Goal: Task Accomplishment & Management: Complete application form

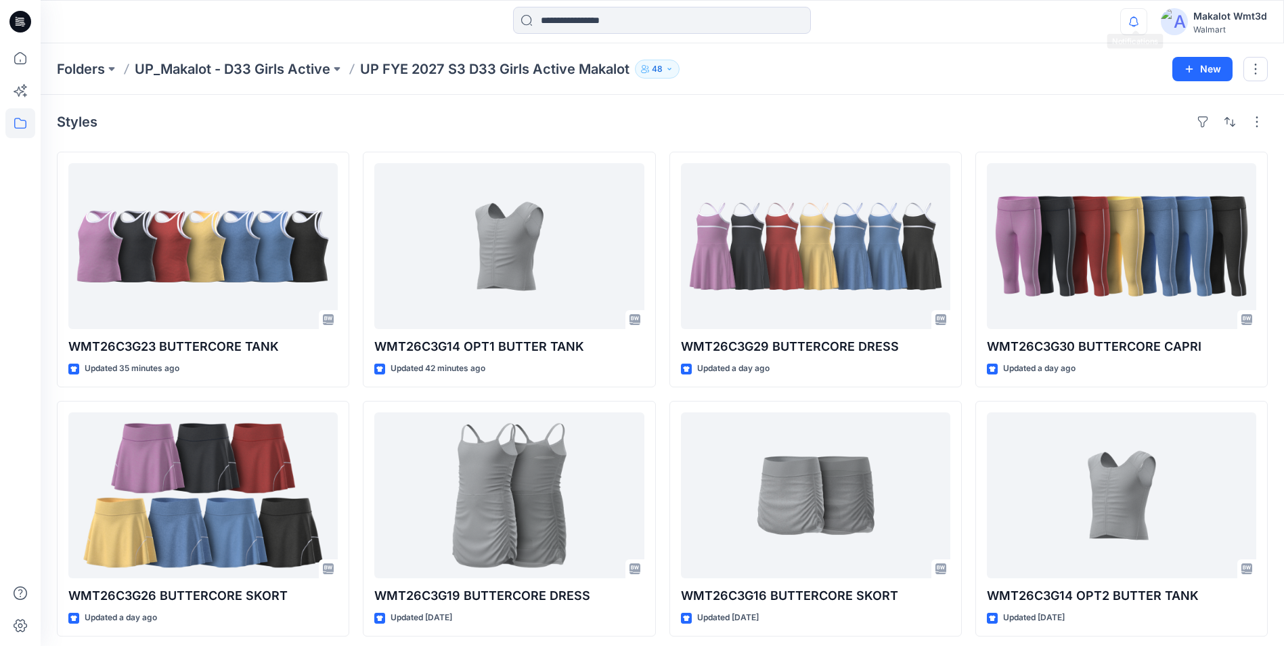
click at [1126, 24] on icon "button" at bounding box center [1134, 21] width 26 height 27
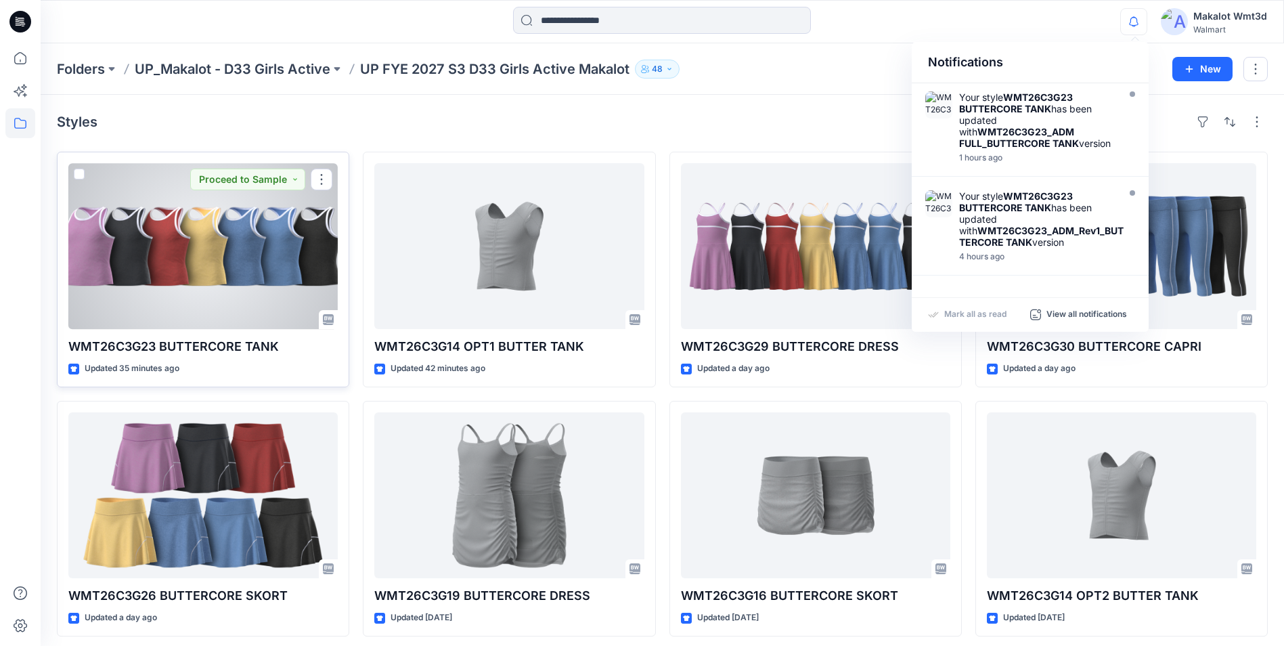
click at [212, 275] on div at bounding box center [202, 246] width 269 height 166
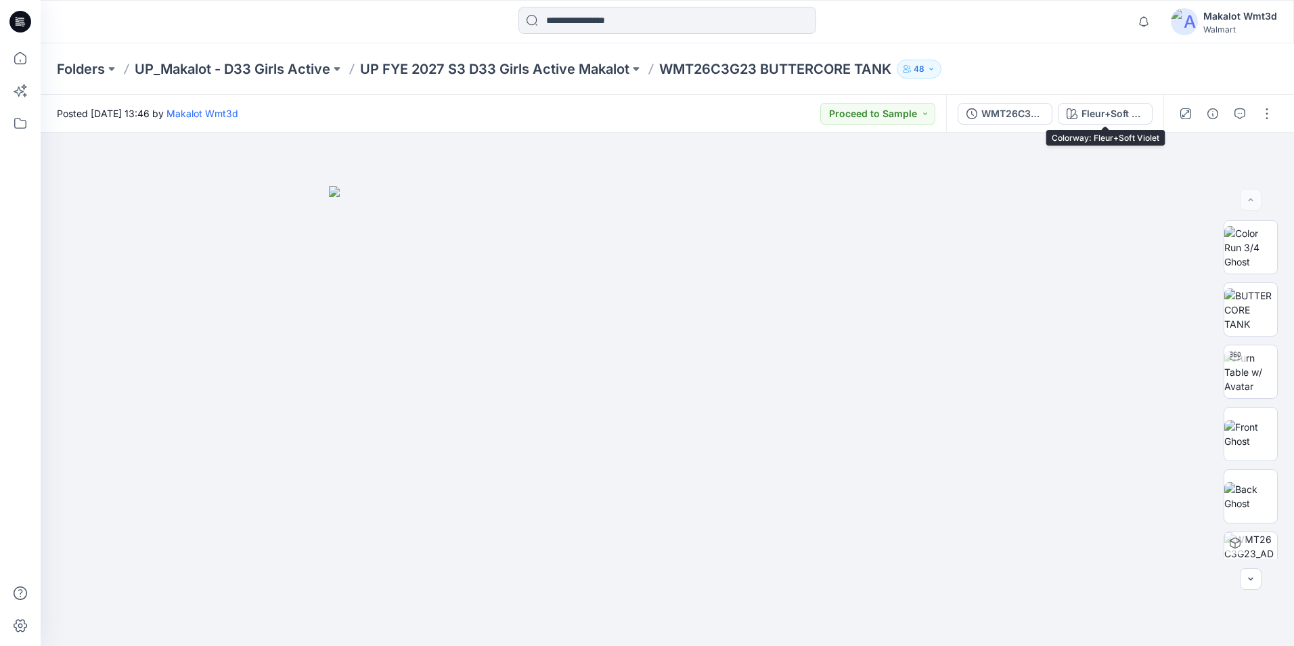
click at [1129, 114] on div "Fleur+Soft Violet" at bounding box center [1112, 113] width 62 height 15
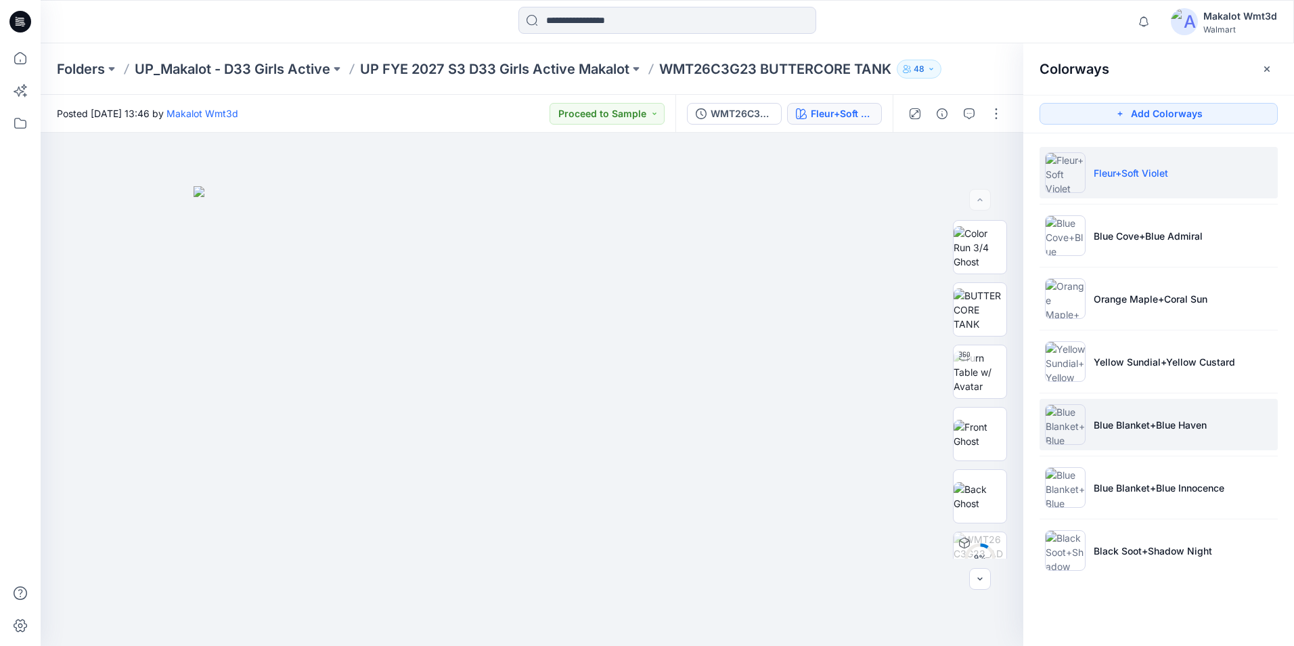
click at [1204, 430] on p "Blue Blanket+Blue Haven" at bounding box center [1150, 425] width 113 height 14
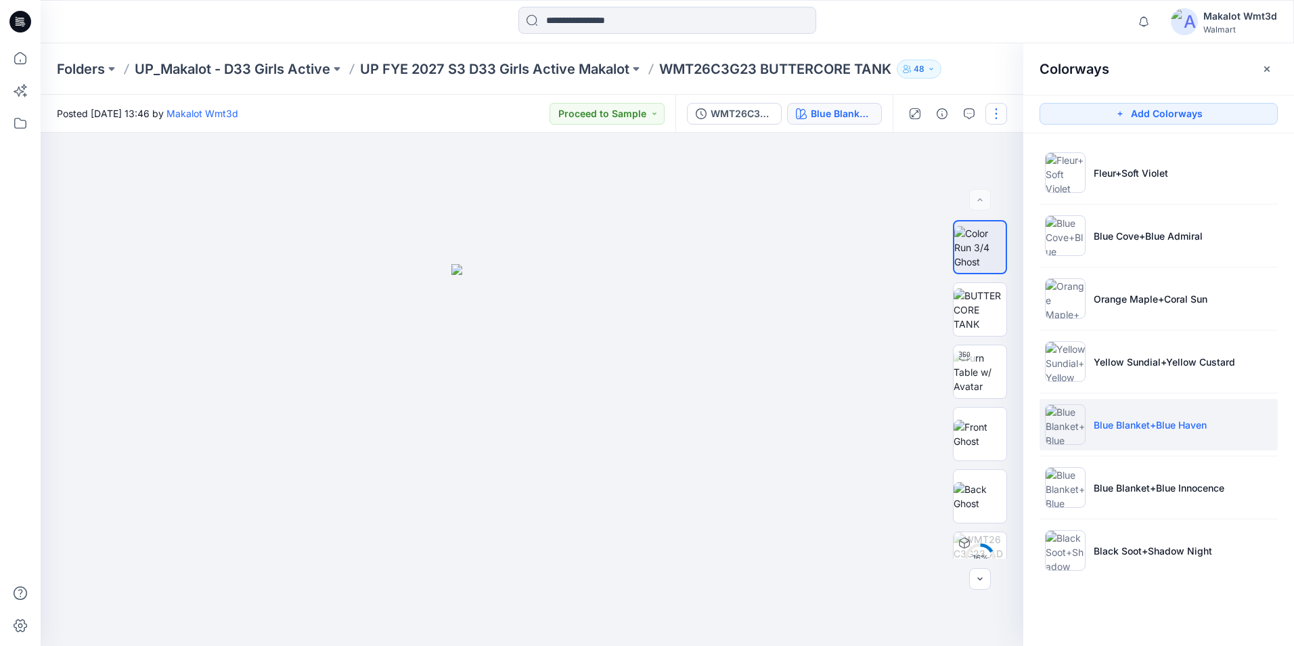
click at [995, 121] on button "button" at bounding box center [996, 114] width 22 height 22
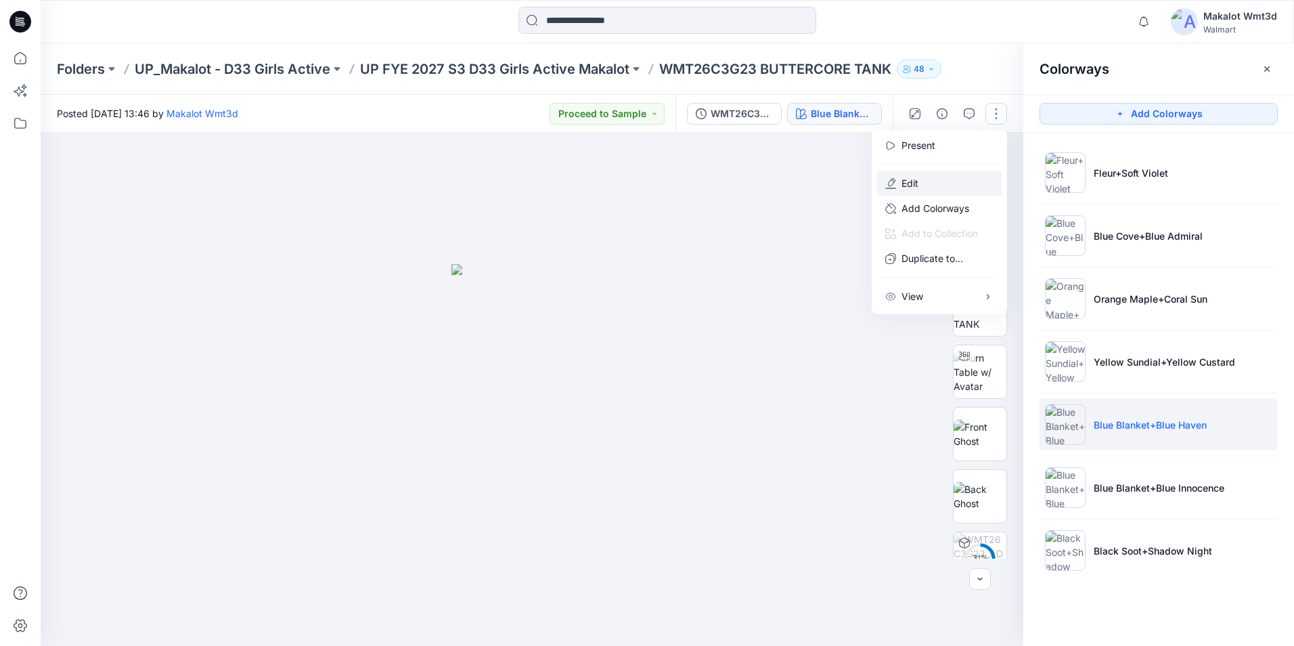
click at [926, 181] on button "Edit" at bounding box center [939, 183] width 125 height 25
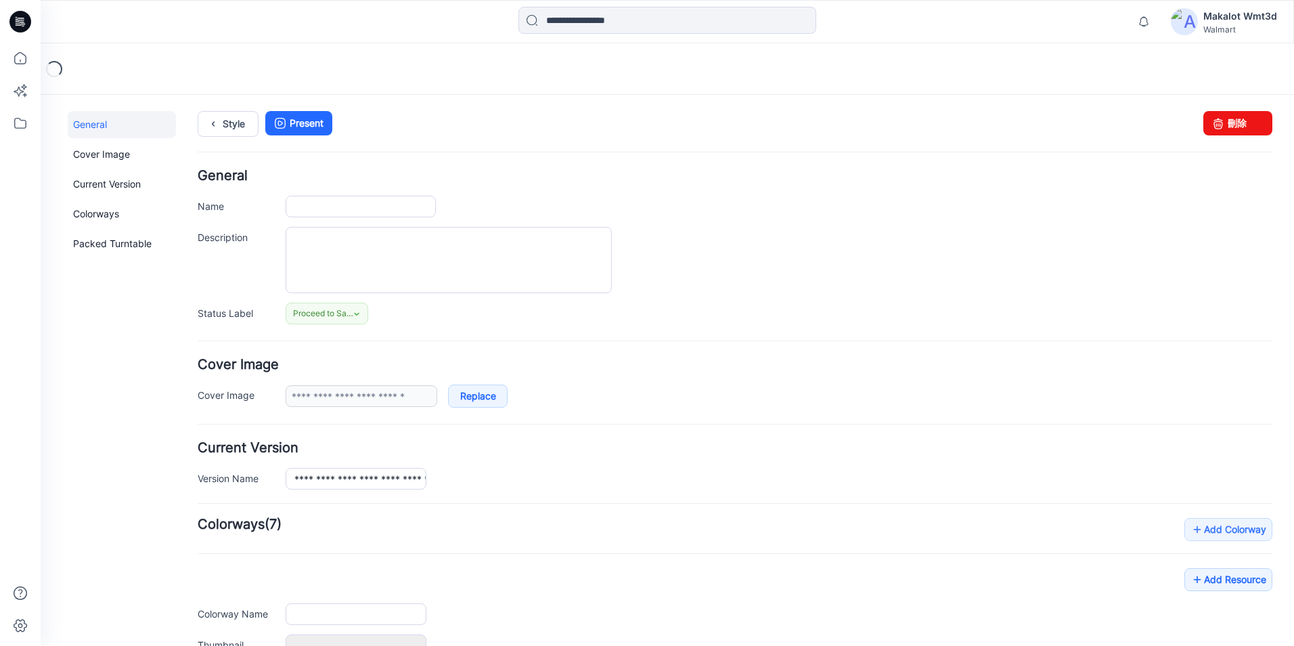
type input "**********"
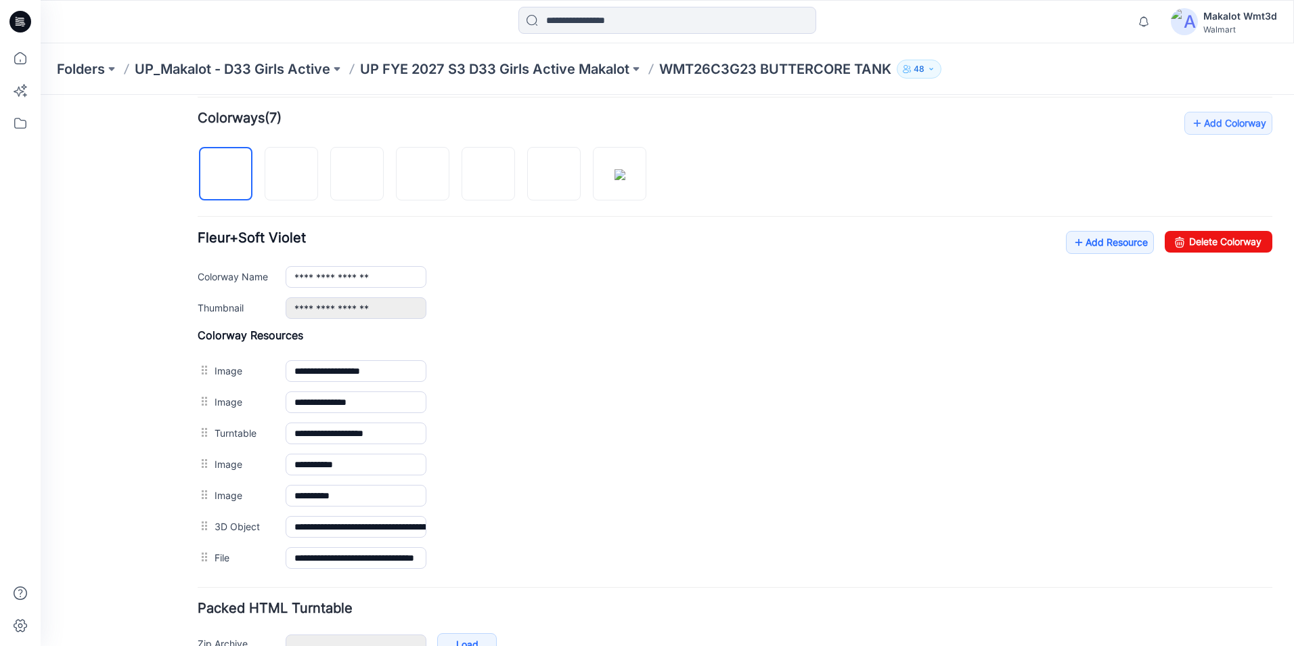
scroll to position [203, 0]
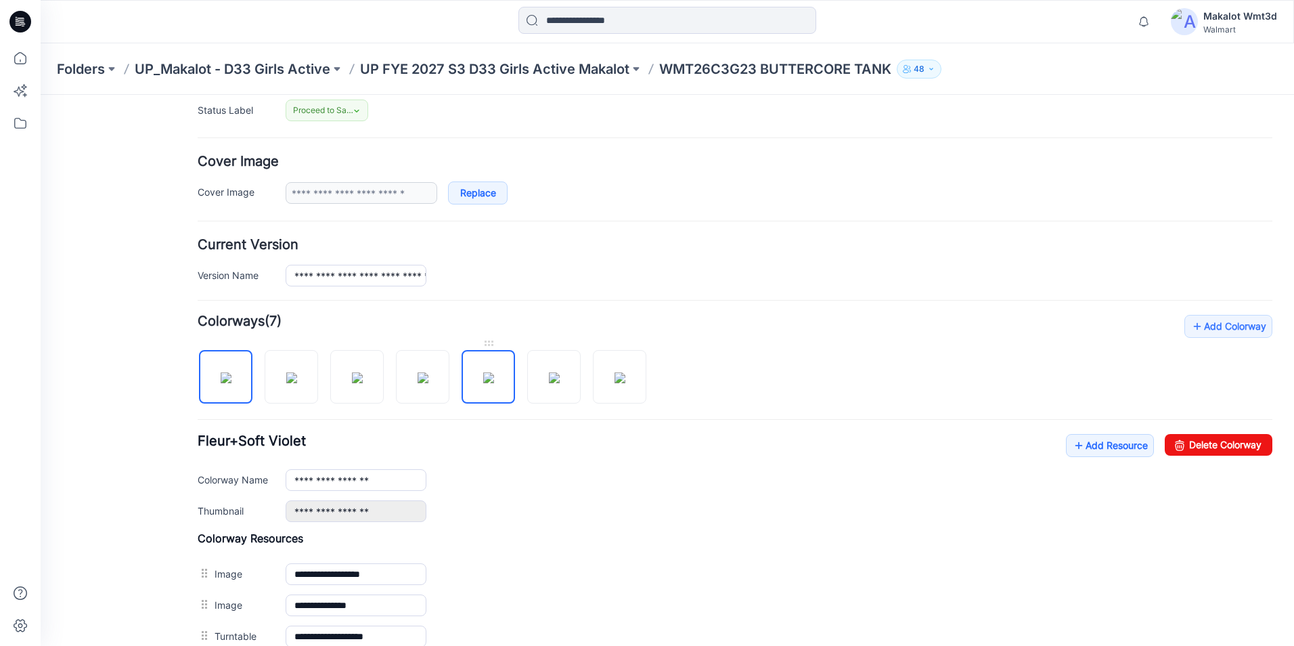
click at [494, 372] on img at bounding box center [488, 377] width 11 height 11
click at [386, 480] on input "**********" at bounding box center [356, 480] width 141 height 22
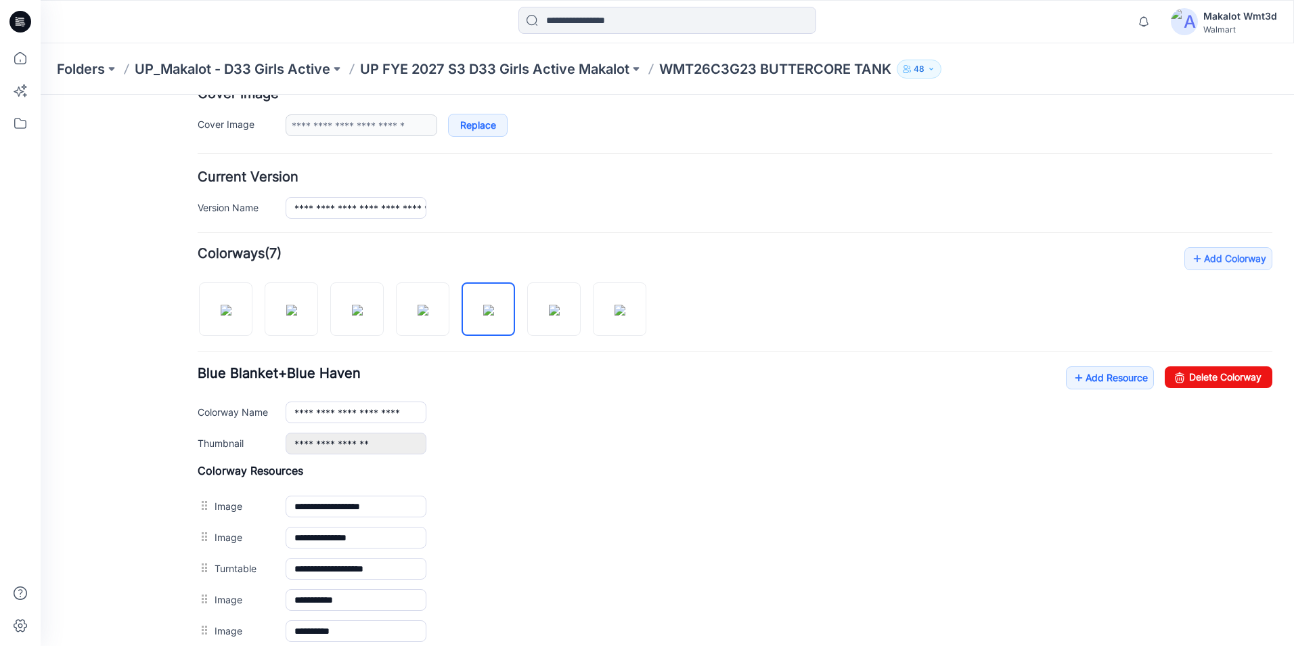
click at [500, 473] on h4 "Colorway Resources" at bounding box center [735, 471] width 1075 height 14
click at [549, 315] on img at bounding box center [554, 310] width 11 height 11
click at [614, 313] on img at bounding box center [619, 310] width 11 height 11
click at [231, 315] on img at bounding box center [226, 310] width 11 height 11
click at [286, 315] on img at bounding box center [291, 310] width 11 height 11
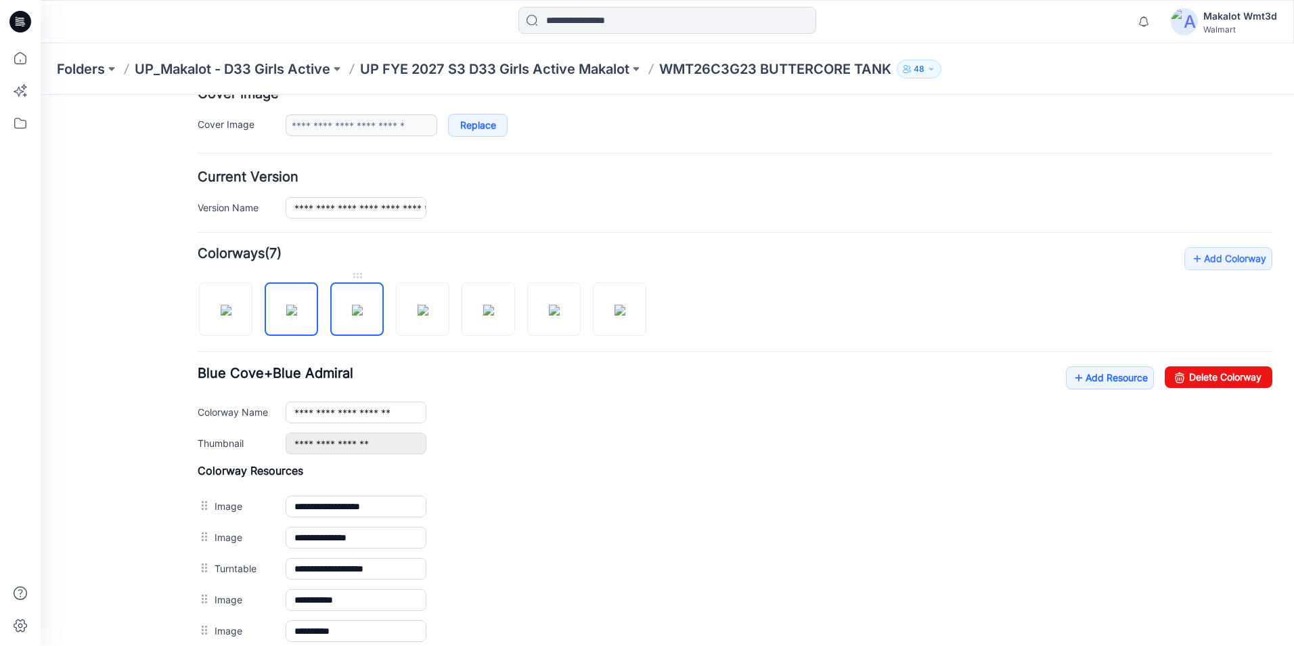
click at [352, 313] on img at bounding box center [357, 310] width 11 height 11
type input "**********"
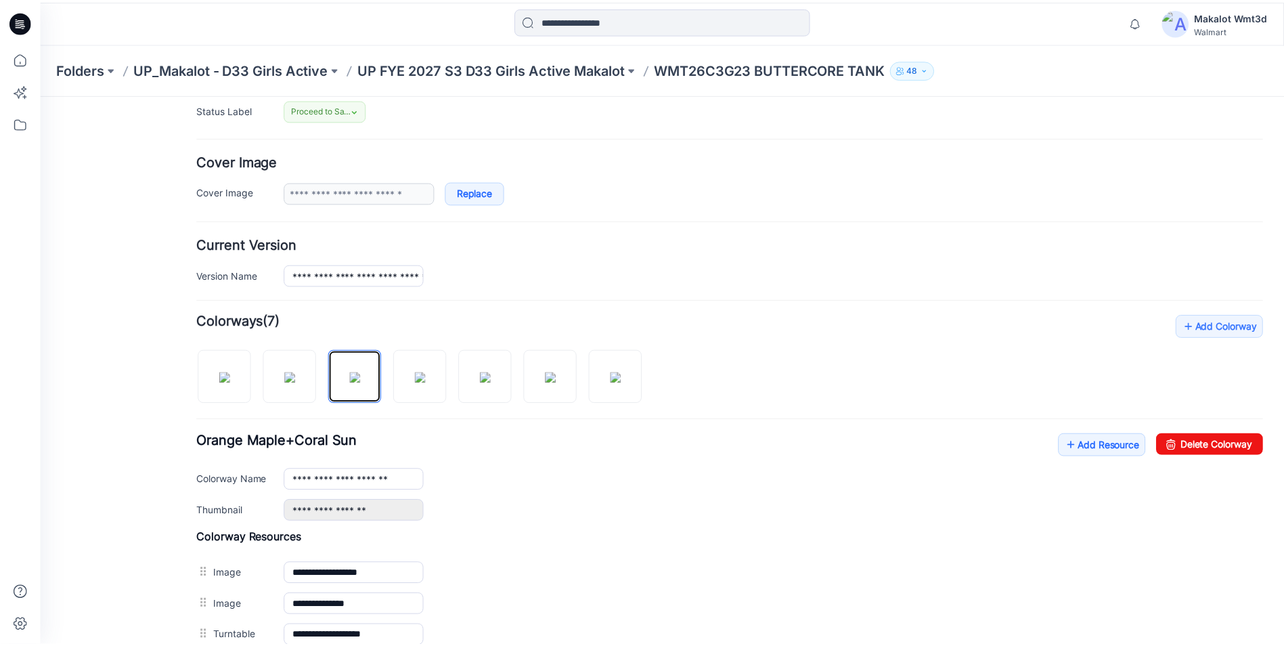
scroll to position [0, 0]
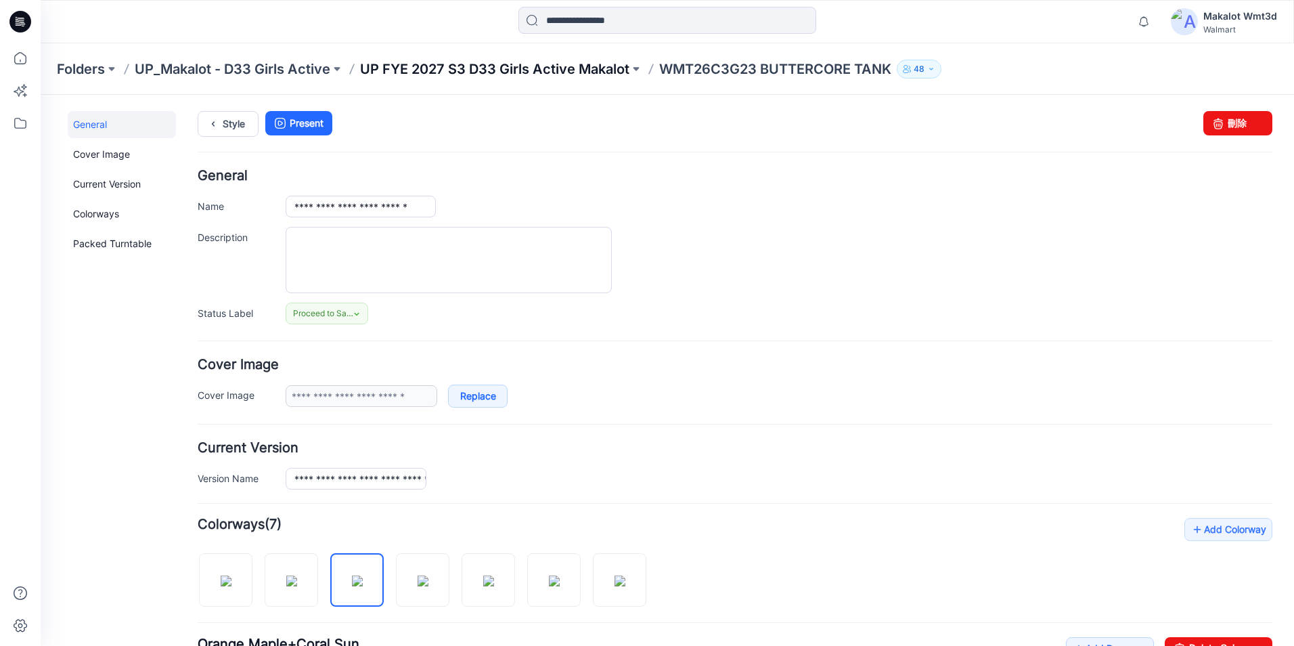
click at [589, 72] on p "UP FYE 2027 S3 D33 Girls Active Makalot" at bounding box center [494, 69] width 269 height 19
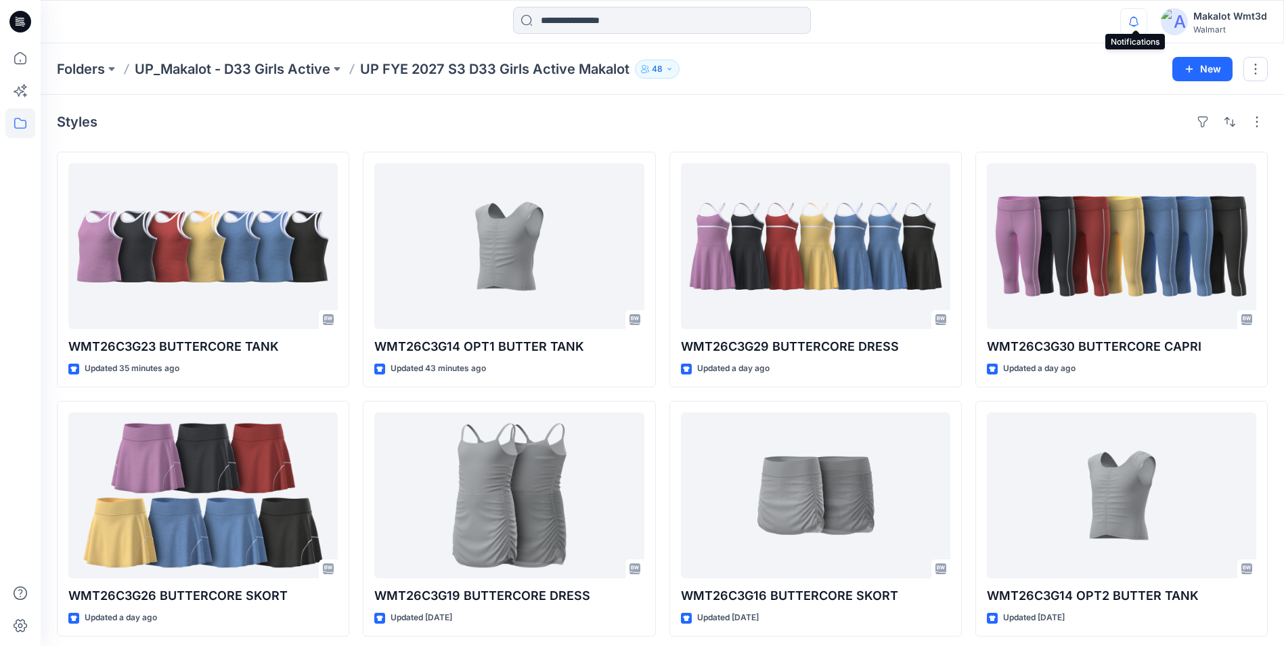
click at [1135, 31] on icon "button" at bounding box center [1134, 21] width 26 height 27
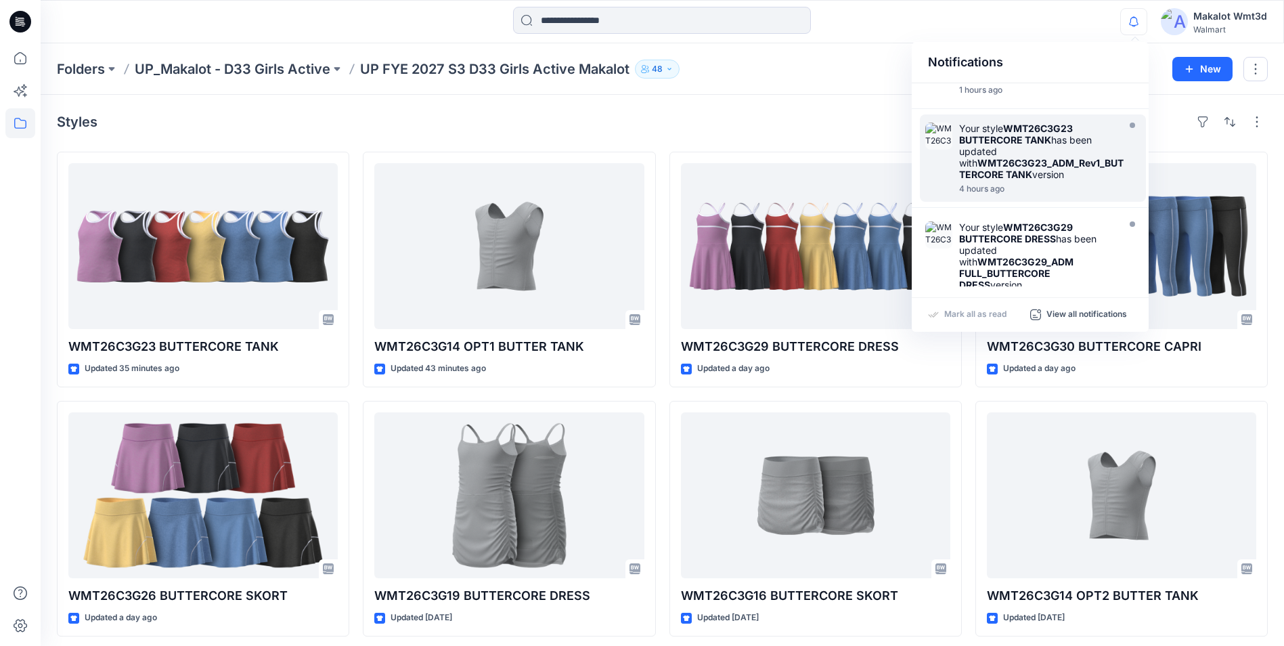
scroll to position [203, 0]
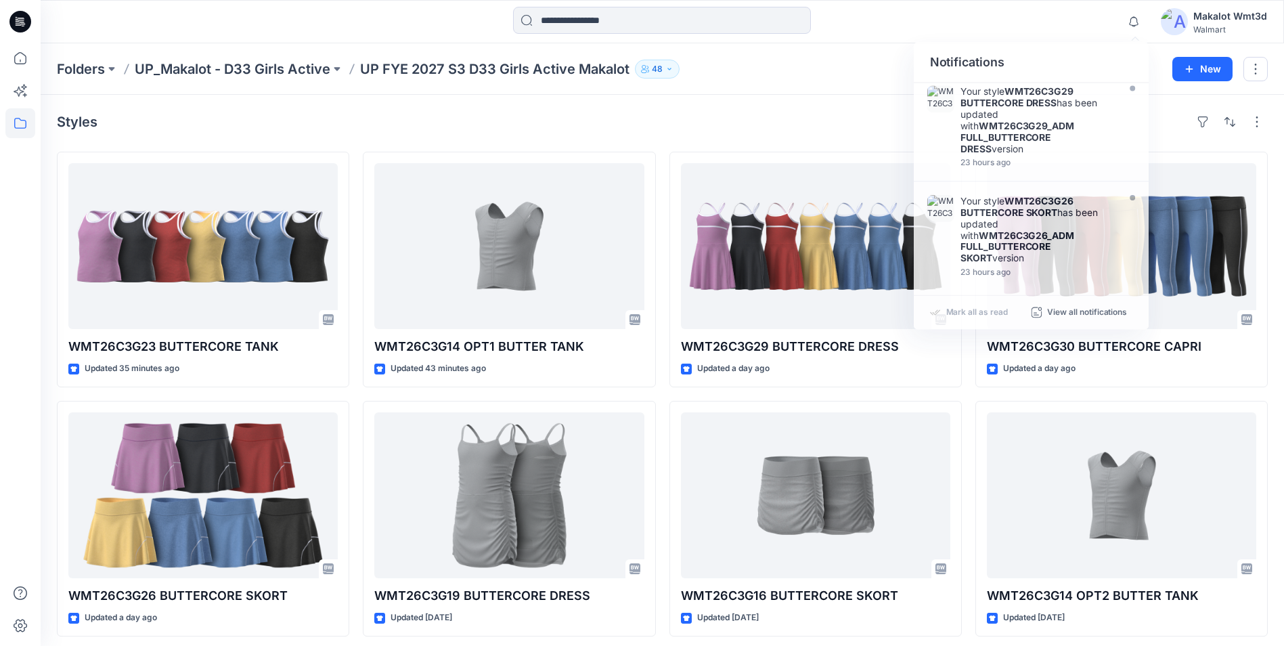
click at [726, 120] on div "Styles" at bounding box center [662, 122] width 1211 height 22
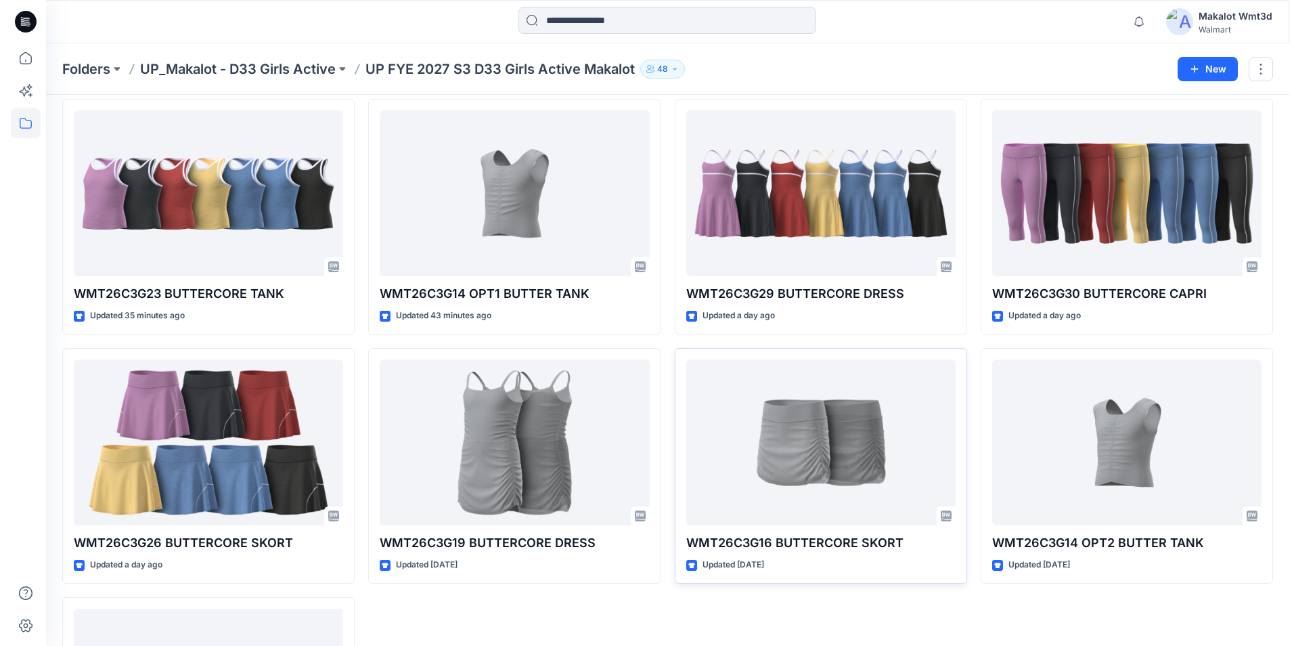
scroll to position [0, 0]
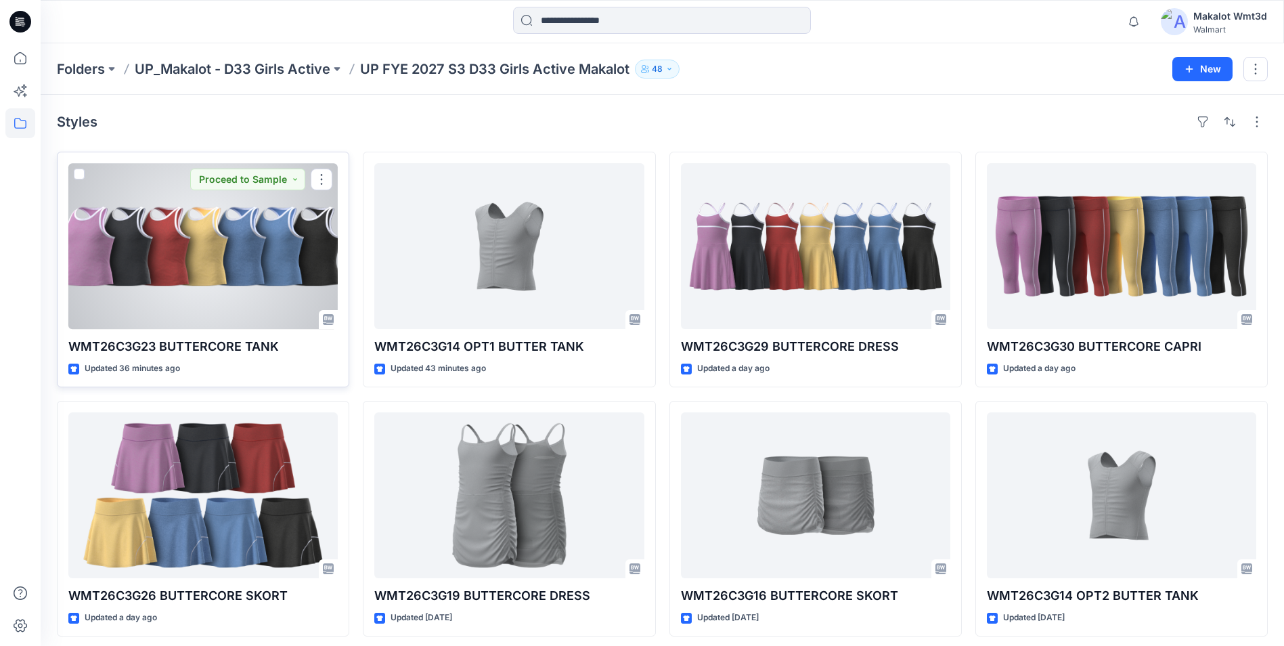
click at [168, 320] on div at bounding box center [202, 246] width 269 height 166
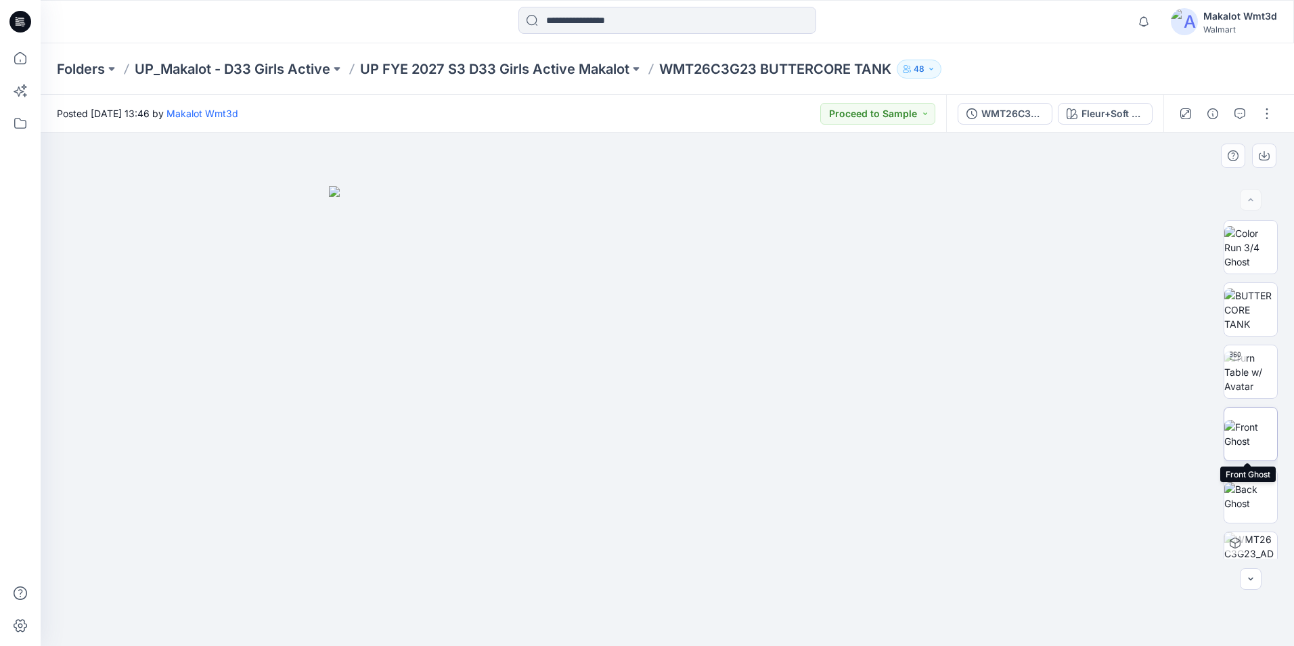
scroll to position [152, 0]
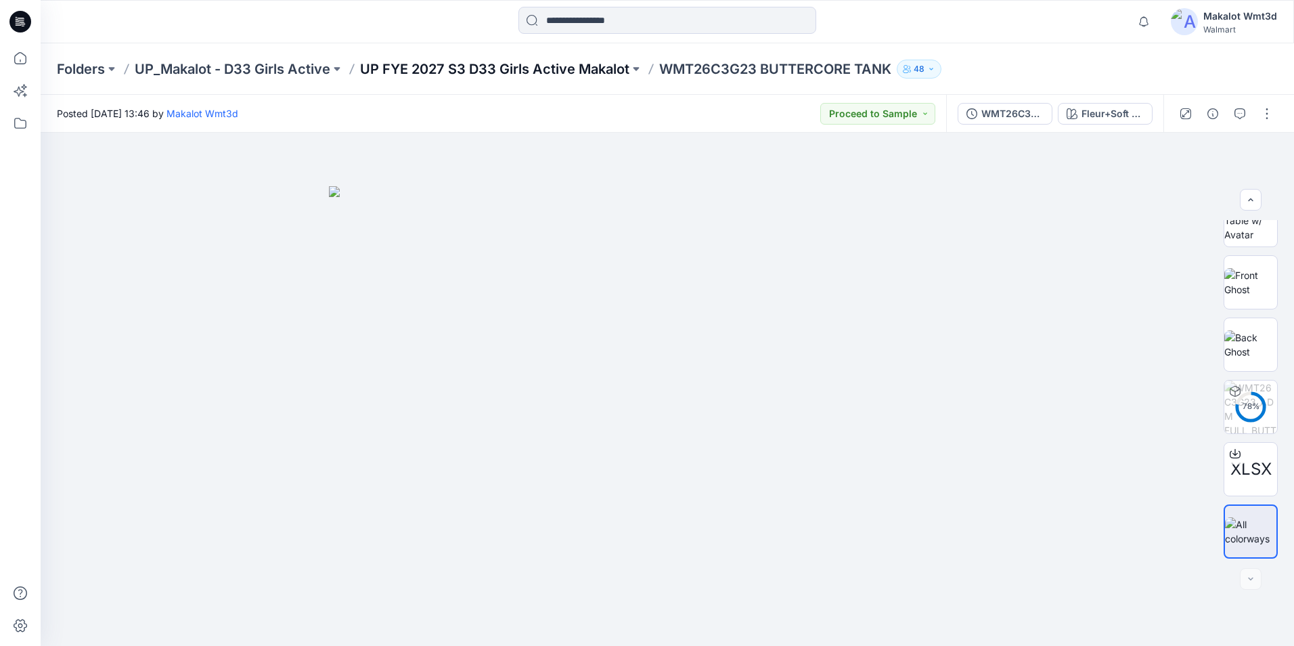
click at [537, 71] on p "UP FYE 2027 S3 D33 Girls Active Makalot" at bounding box center [494, 69] width 269 height 19
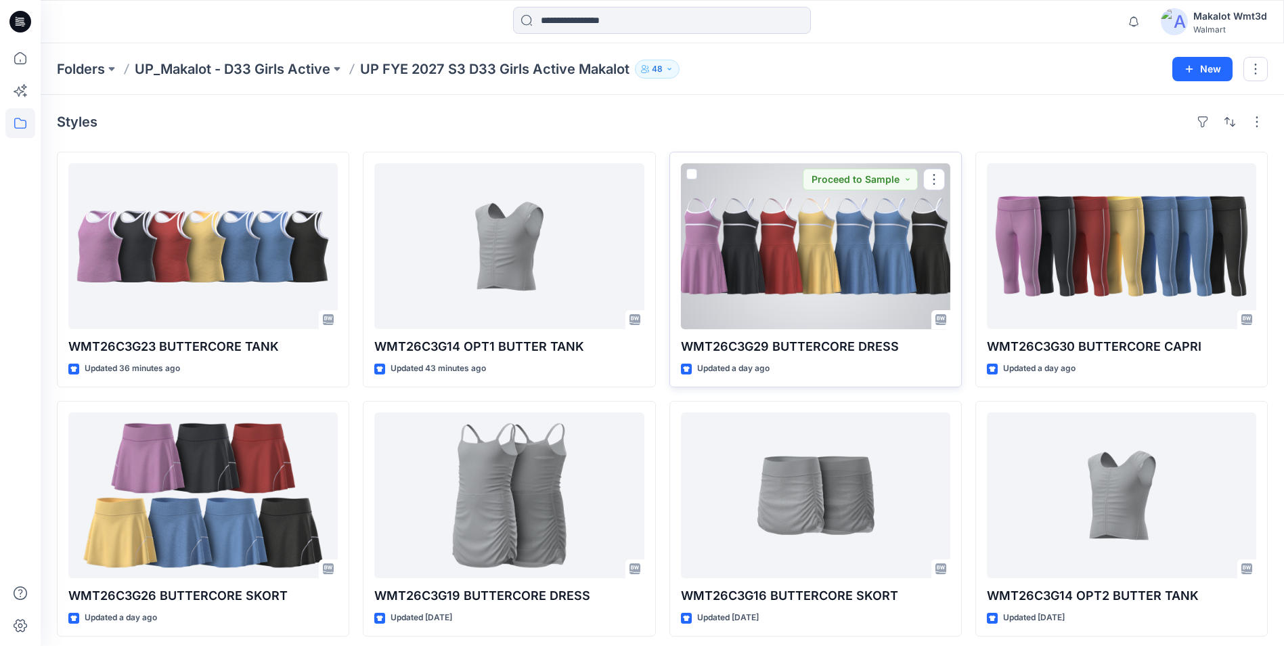
click at [817, 311] on div at bounding box center [815, 246] width 269 height 166
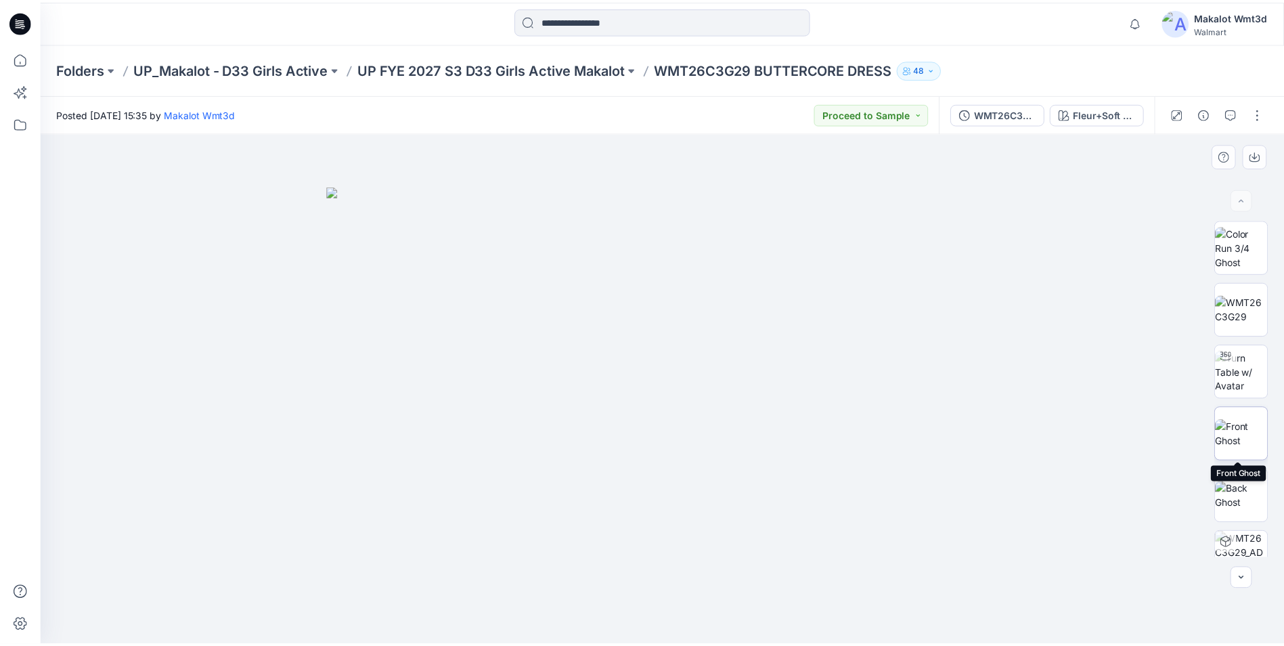
scroll to position [152, 0]
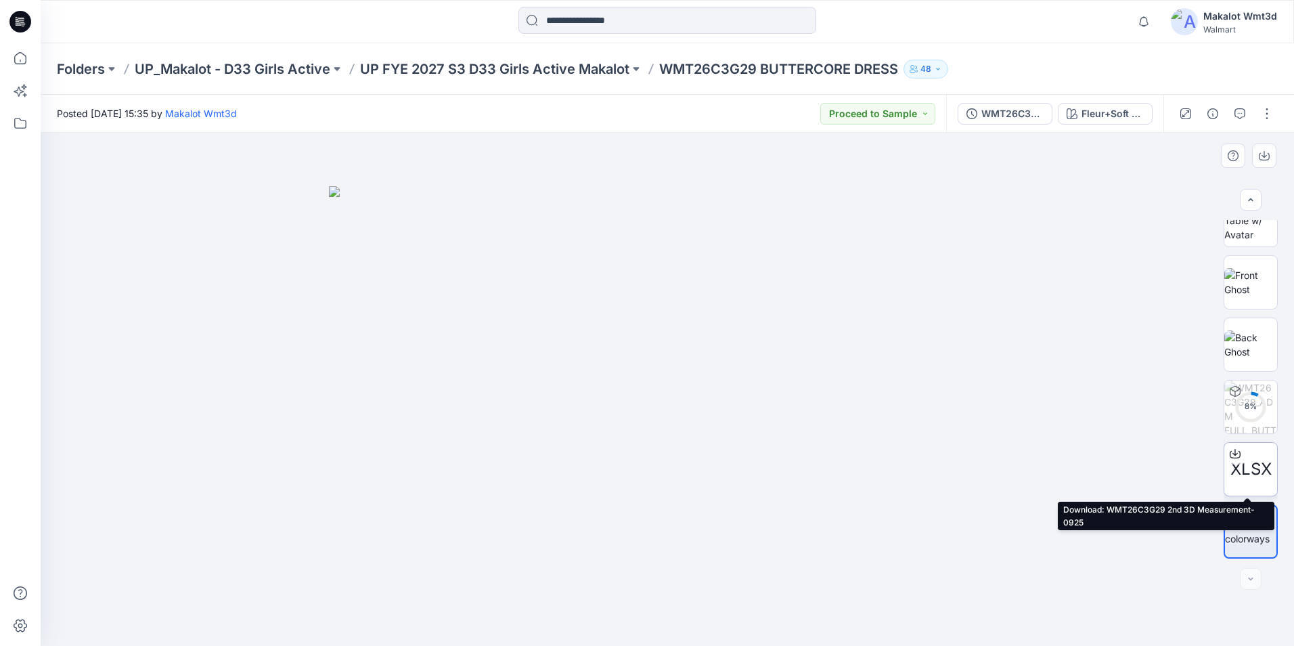
click at [1241, 468] on span "XLSX" at bounding box center [1250, 469] width 41 height 24
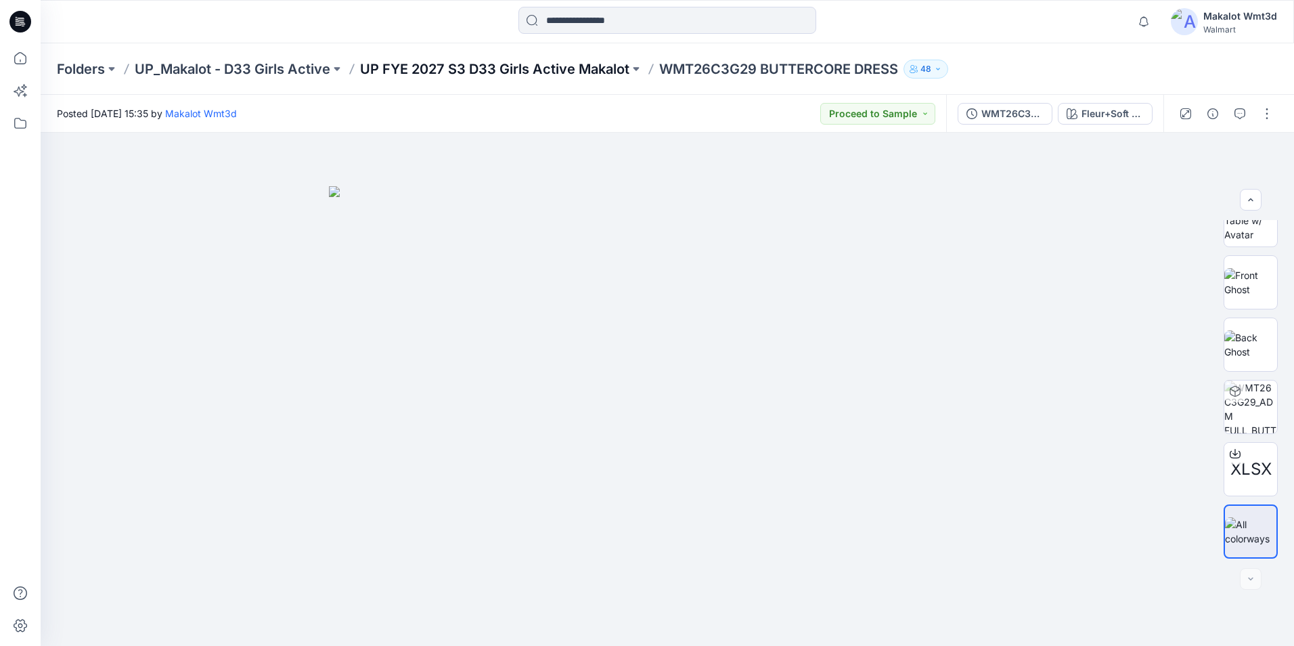
click at [572, 68] on p "UP FYE 2027 S3 D33 Girls Active Makalot" at bounding box center [494, 69] width 269 height 19
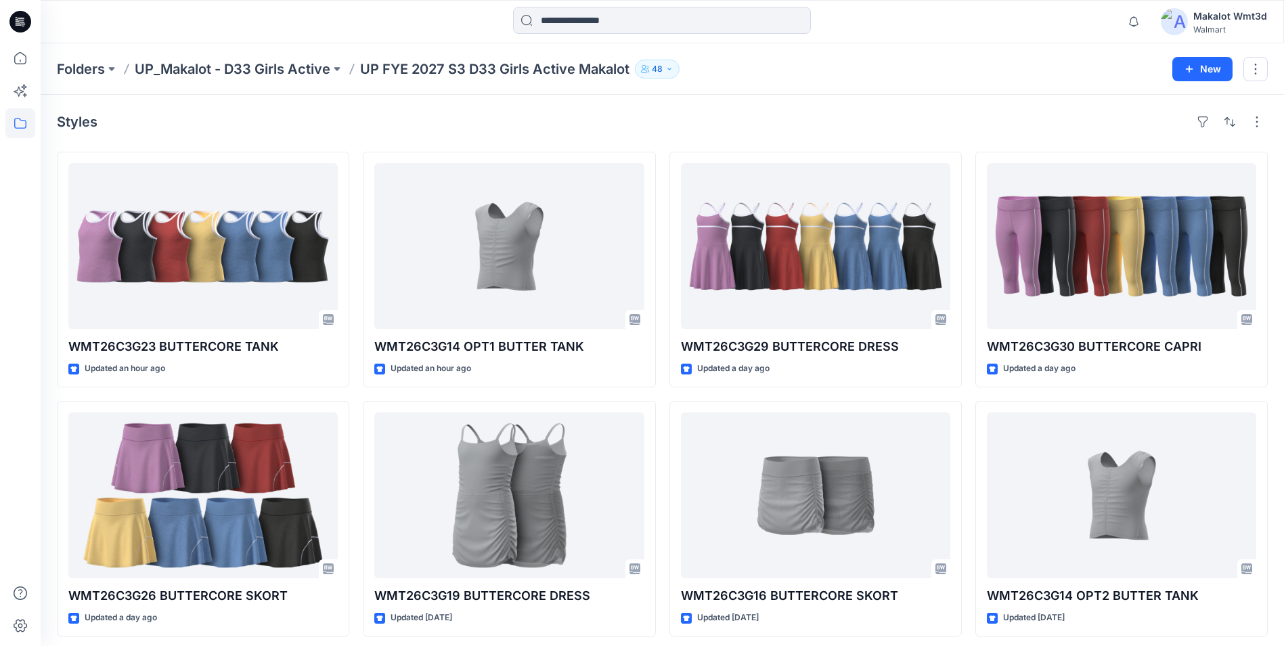
click at [455, 117] on div "Styles" at bounding box center [662, 122] width 1211 height 22
